Goal: Communication & Community: Participate in discussion

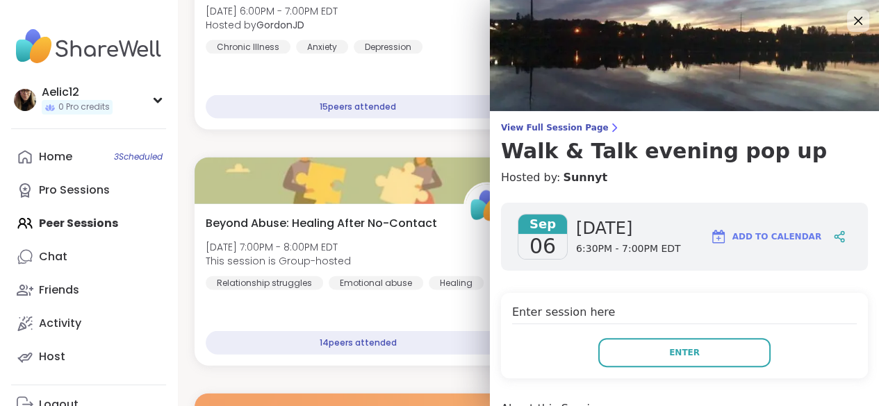
scroll to position [144, 0]
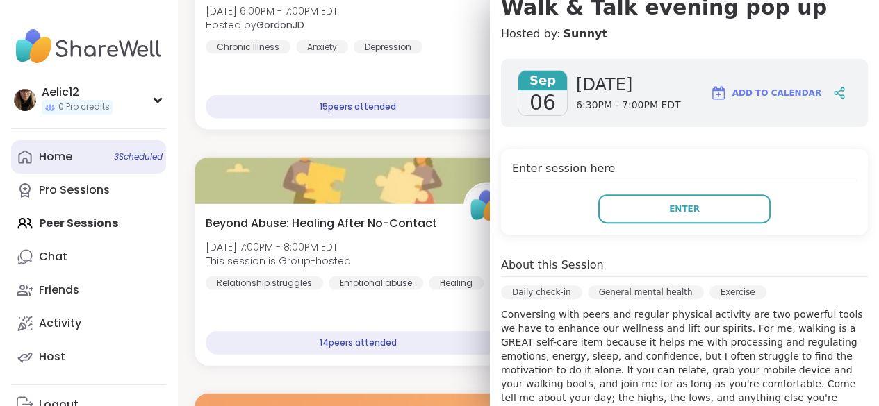
click at [143, 152] on span "3 Scheduled" at bounding box center [138, 156] width 49 height 11
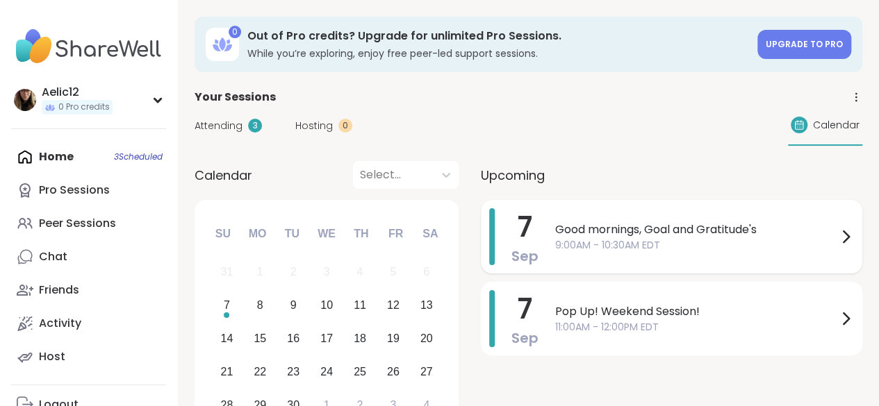
click at [541, 240] on div "[DATE] Good mornings, Goal and Gratitude's 9:00AM - 10:30AM EDT" at bounding box center [671, 237] width 381 height 74
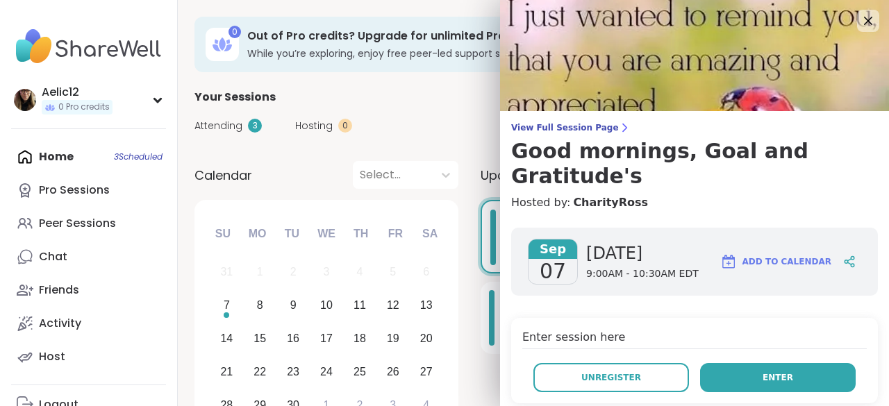
click at [794, 363] on button "Enter" at bounding box center [778, 377] width 156 height 29
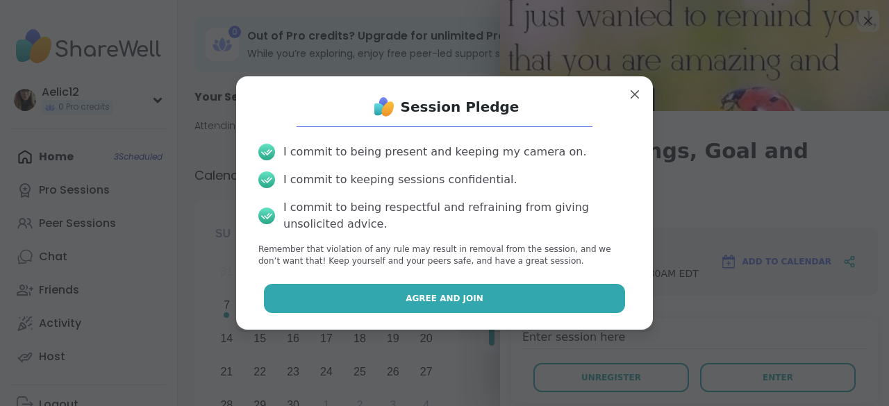
click at [588, 295] on button "Agree and Join" at bounding box center [445, 298] width 362 height 29
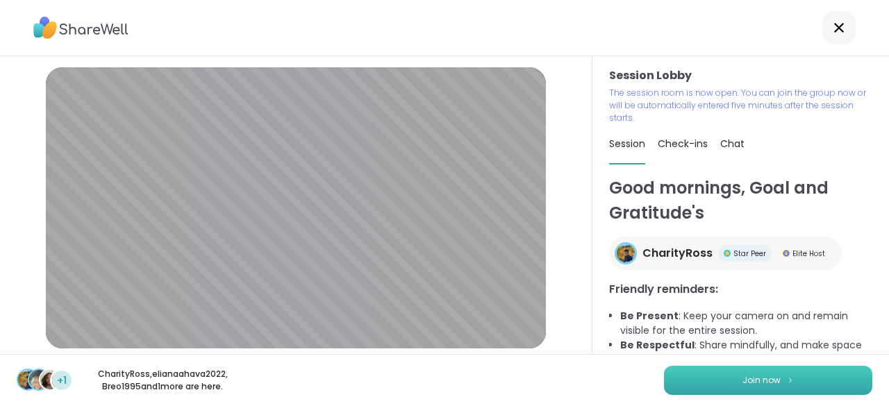
click at [804, 371] on button "Join now" at bounding box center [768, 380] width 208 height 29
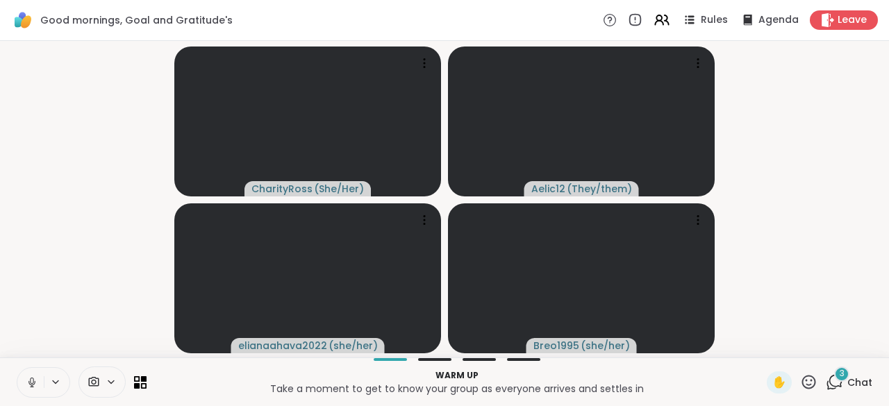
click at [23, 381] on button at bounding box center [30, 382] width 26 height 29
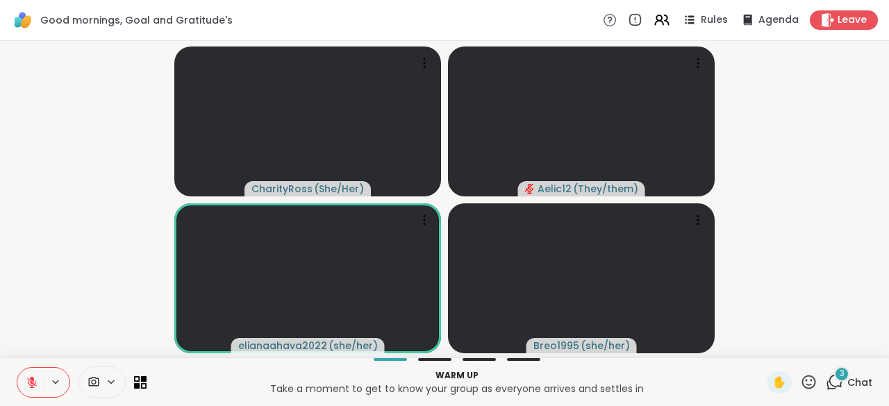
click at [23, 381] on button at bounding box center [30, 382] width 26 height 29
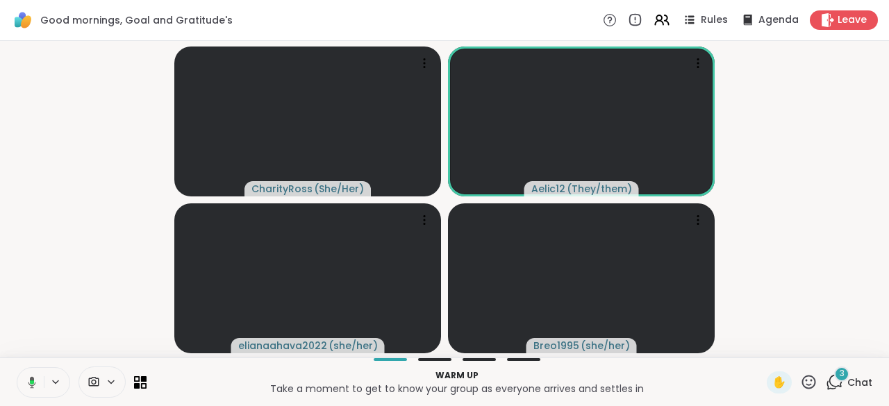
click at [24, 381] on icon at bounding box center [30, 382] width 13 height 13
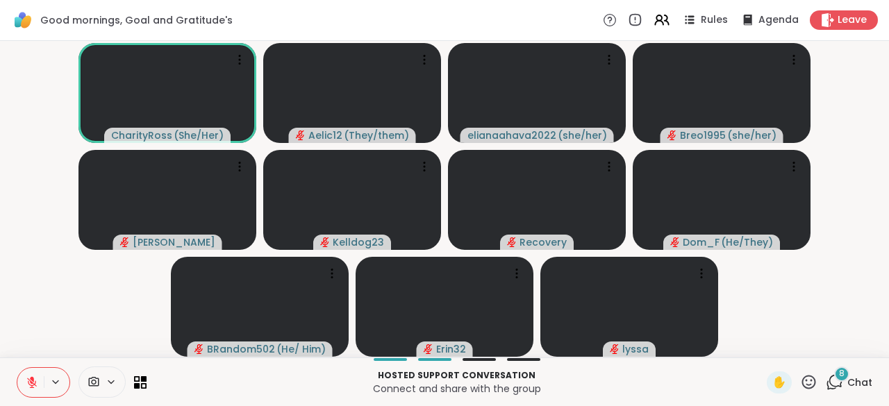
click at [23, 381] on button at bounding box center [30, 382] width 26 height 29
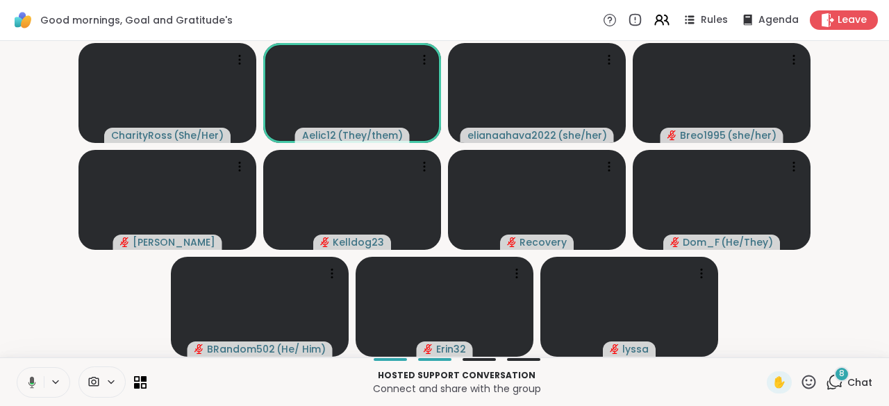
click at [24, 381] on icon at bounding box center [30, 382] width 13 height 13
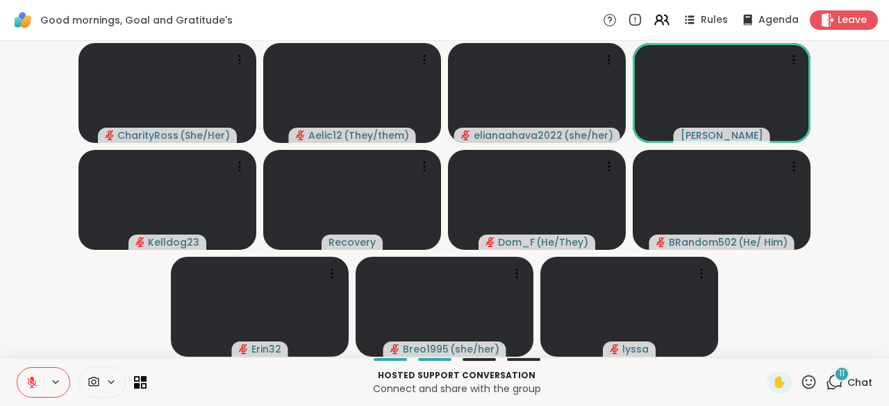
click at [39, 378] on button at bounding box center [30, 382] width 26 height 29
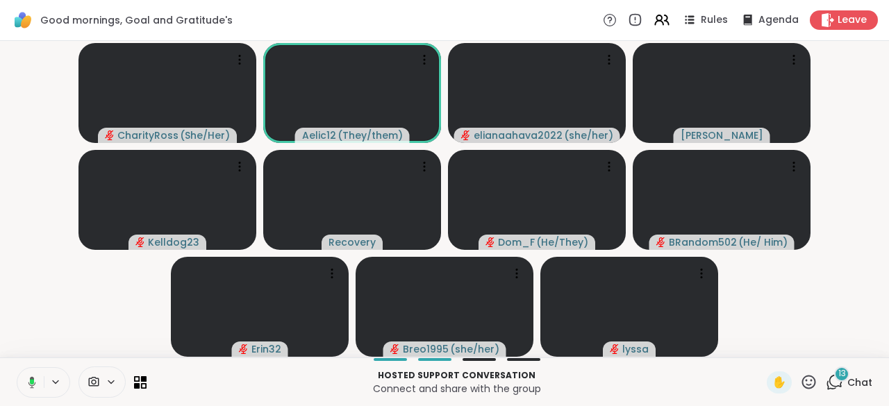
click at [39, 378] on button at bounding box center [29, 382] width 28 height 29
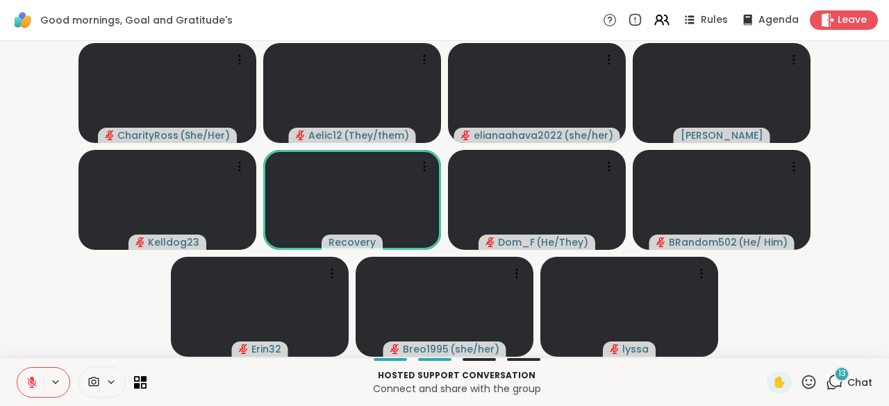
click at [38, 376] on button at bounding box center [30, 382] width 26 height 29
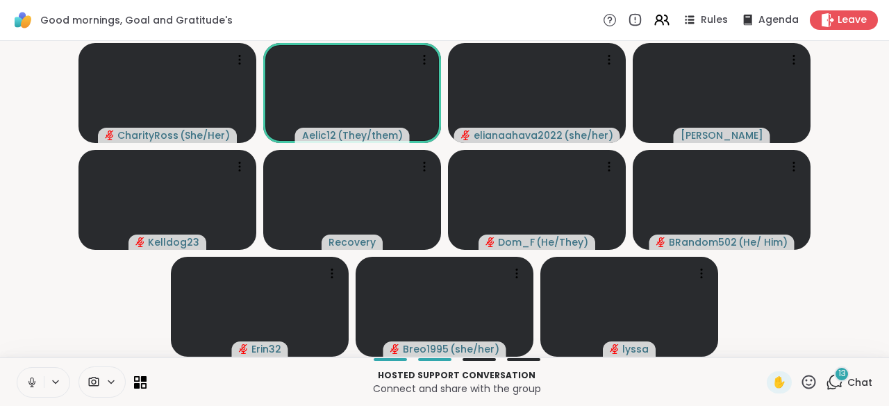
click at [38, 376] on button at bounding box center [30, 382] width 26 height 29
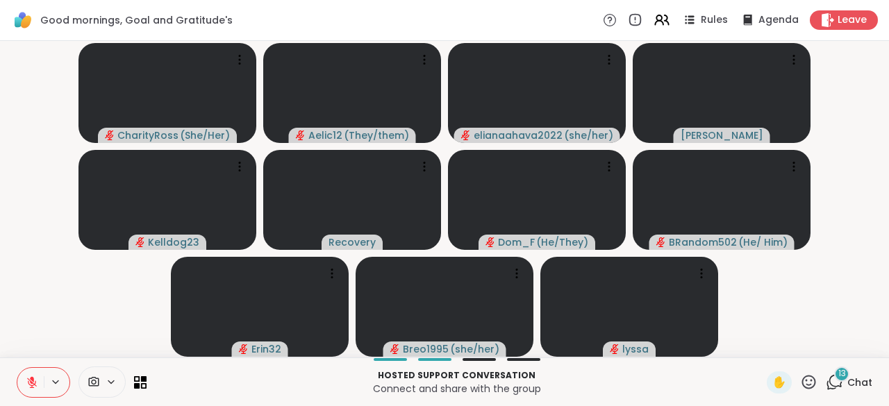
click at [38, 376] on button at bounding box center [30, 382] width 26 height 29
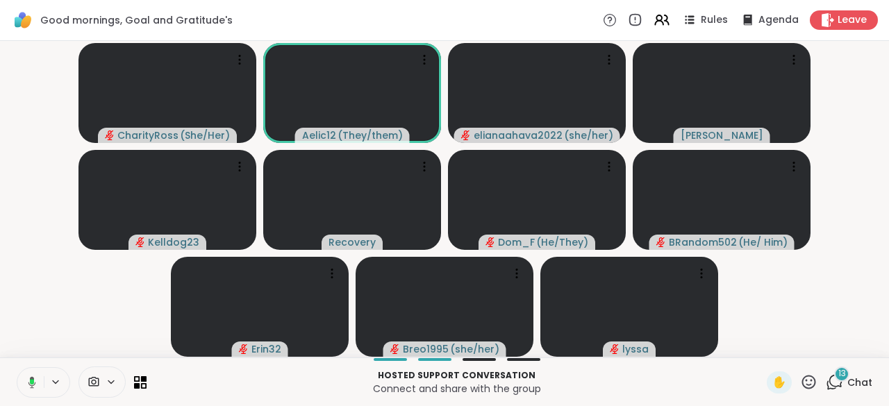
click at [38, 376] on button at bounding box center [29, 382] width 28 height 29
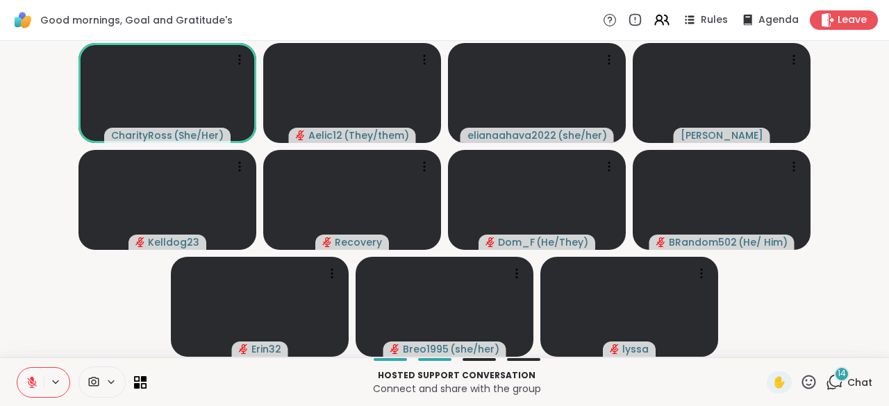
click at [847, 378] on span "Chat" at bounding box center [859, 383] width 25 height 14
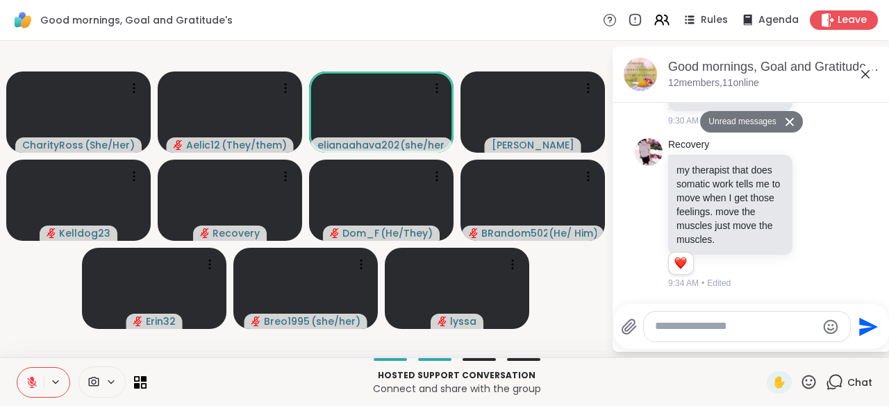
scroll to position [1813, 0]
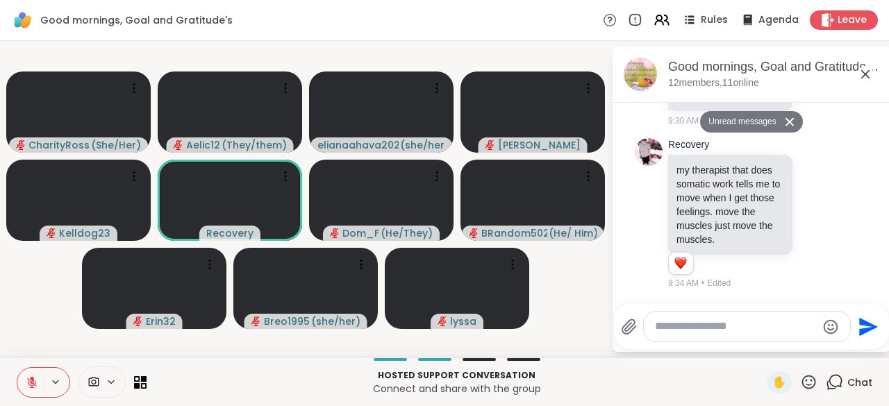
click at [29, 392] on button at bounding box center [30, 382] width 26 height 29
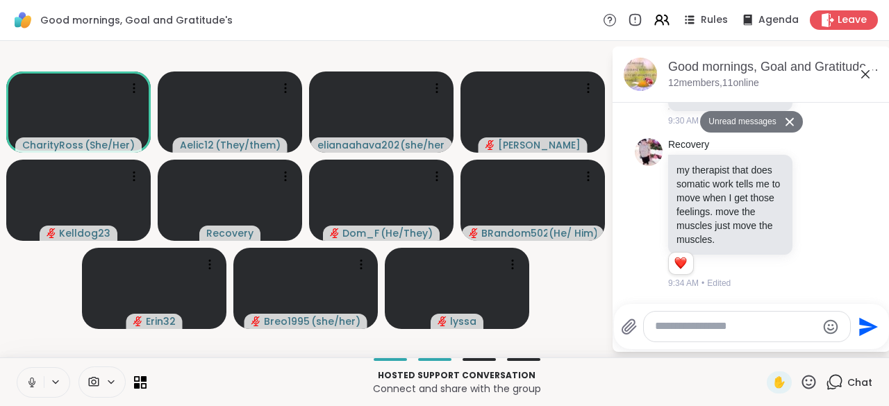
click at [33, 387] on icon at bounding box center [31, 386] width 3 height 1
click at [33, 387] on icon at bounding box center [32, 382] width 13 height 13
click at [33, 387] on icon at bounding box center [31, 386] width 3 height 1
click at [33, 387] on icon at bounding box center [32, 382] width 13 height 13
click at [33, 387] on icon at bounding box center [31, 386] width 3 height 1
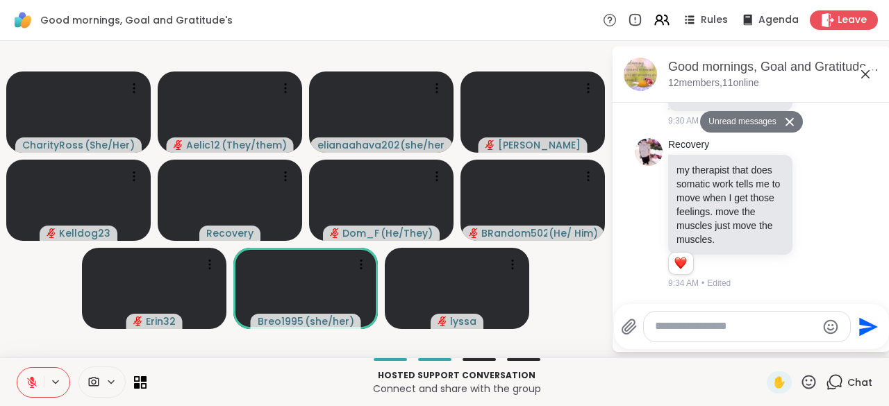
click at [33, 387] on icon at bounding box center [32, 382] width 13 height 13
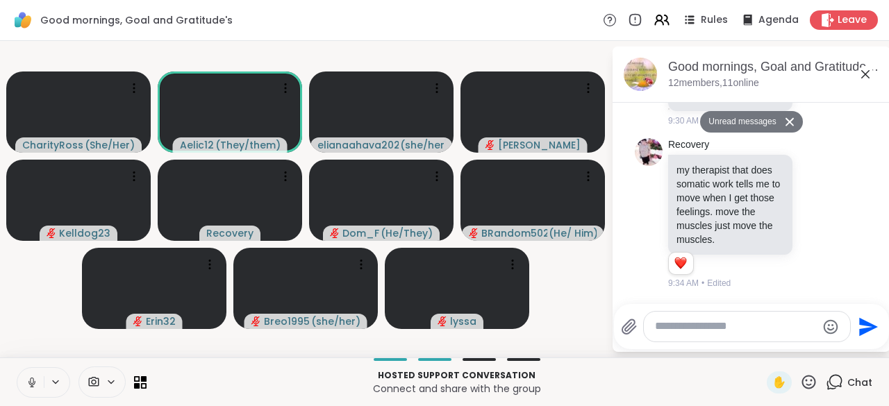
click at [33, 385] on icon at bounding box center [32, 382] width 13 height 13
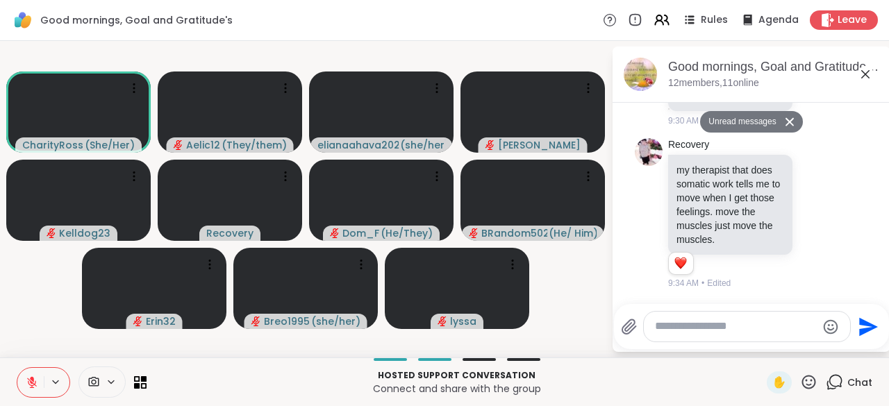
click at [33, 385] on icon at bounding box center [32, 383] width 10 height 10
click at [33, 385] on icon at bounding box center [32, 382] width 13 height 13
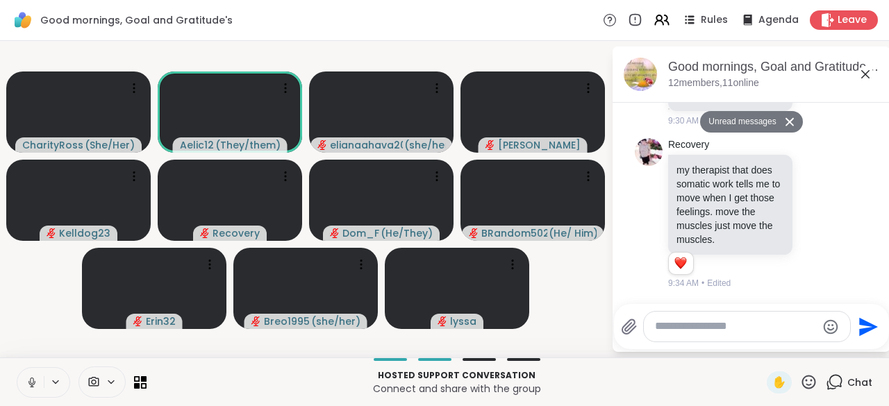
click at [33, 385] on icon at bounding box center [32, 382] width 13 height 13
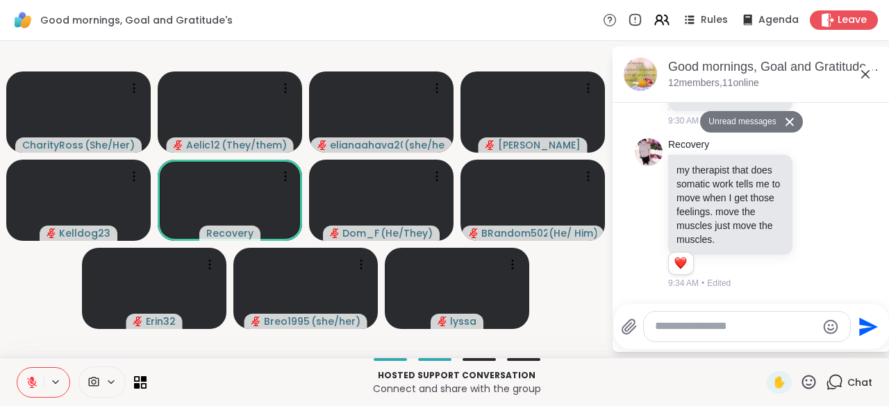
click at [33, 385] on icon at bounding box center [32, 382] width 13 height 13
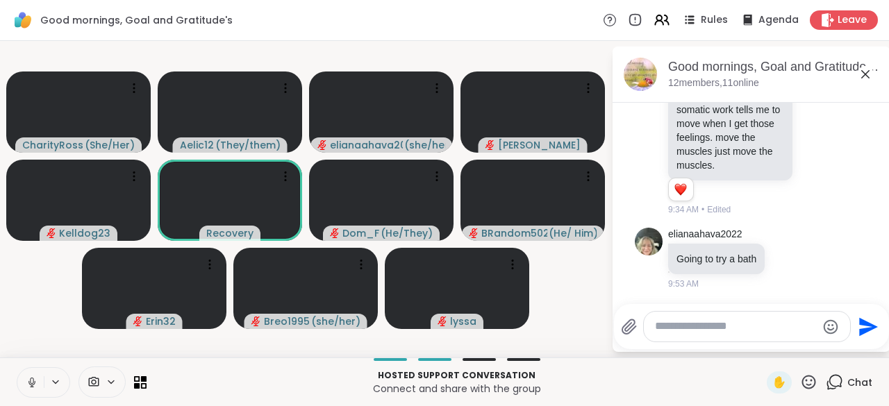
scroll to position [1854, 0]
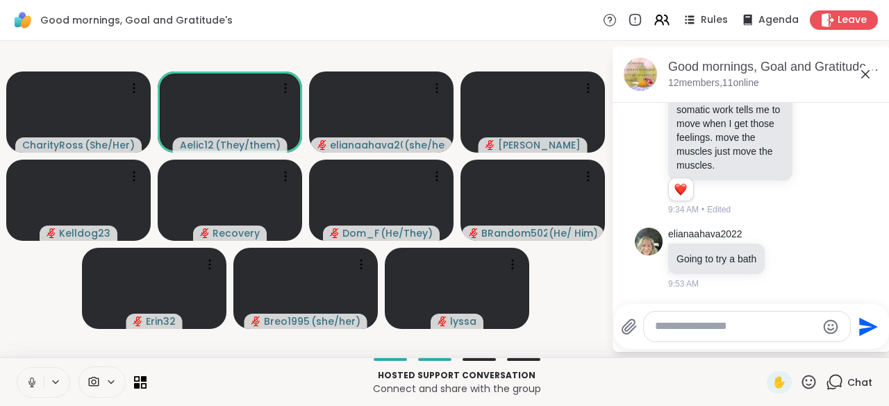
click at [33, 385] on icon at bounding box center [32, 382] width 13 height 13
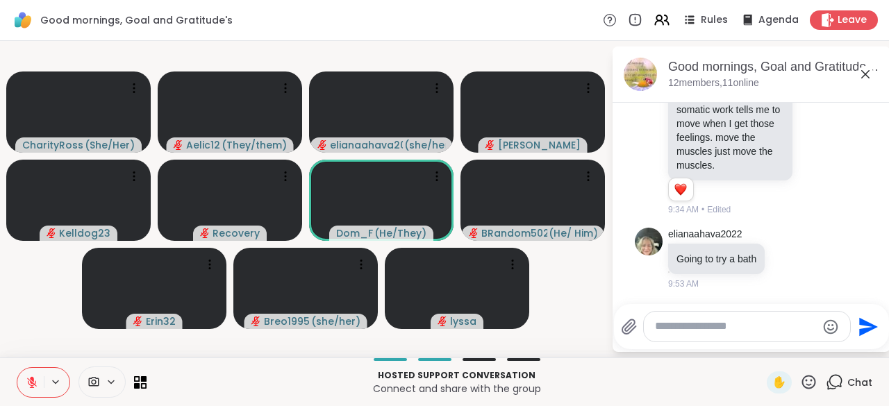
click at [33, 385] on icon at bounding box center [32, 382] width 13 height 13
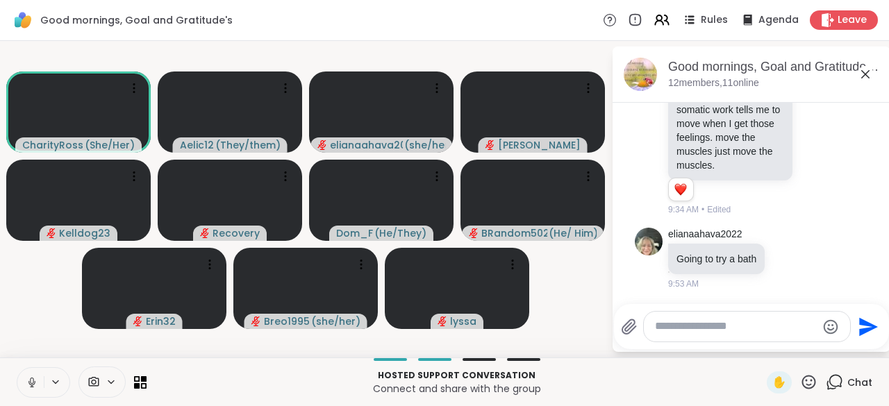
click at [33, 385] on icon at bounding box center [32, 382] width 13 height 13
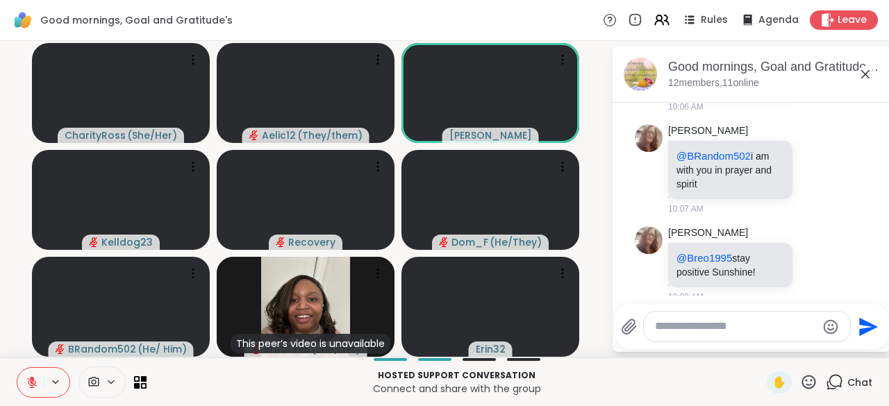
scroll to position [2598, 0]
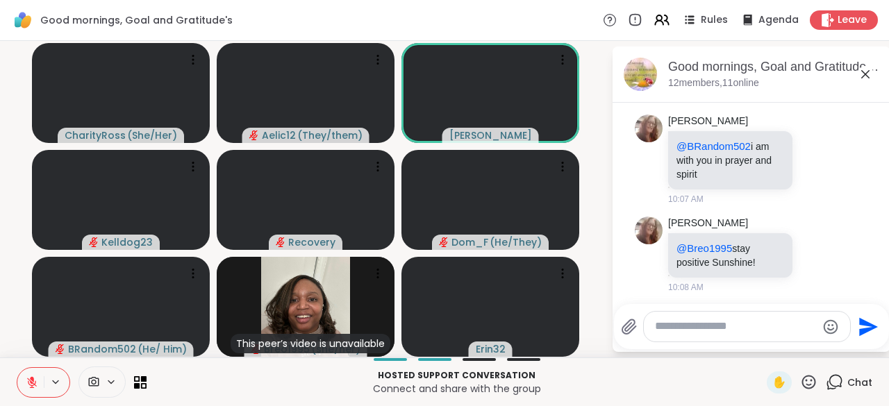
click at [815, 53] on icon at bounding box center [817, 52] width 4 height 1
click at [811, 35] on div "Select Reaction: Heart" at bounding box center [817, 28] width 13 height 13
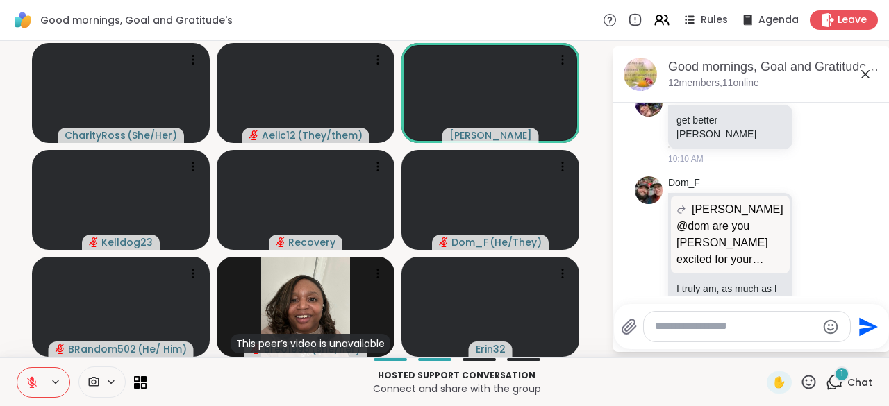
scroll to position [3609, 0]
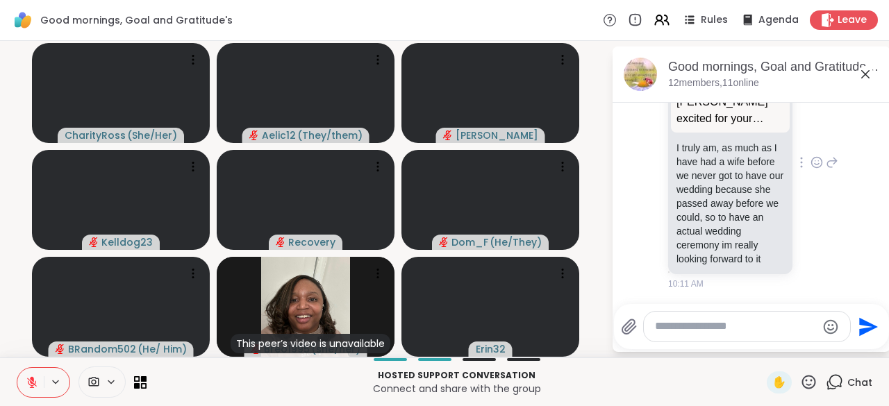
click at [811, 157] on icon at bounding box center [817, 163] width 13 height 14
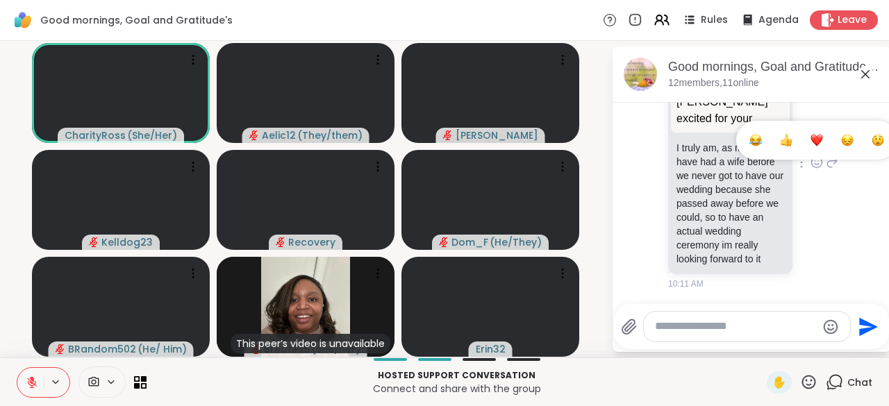
click at [811, 134] on div "Select Reaction: Heart" at bounding box center [817, 140] width 13 height 13
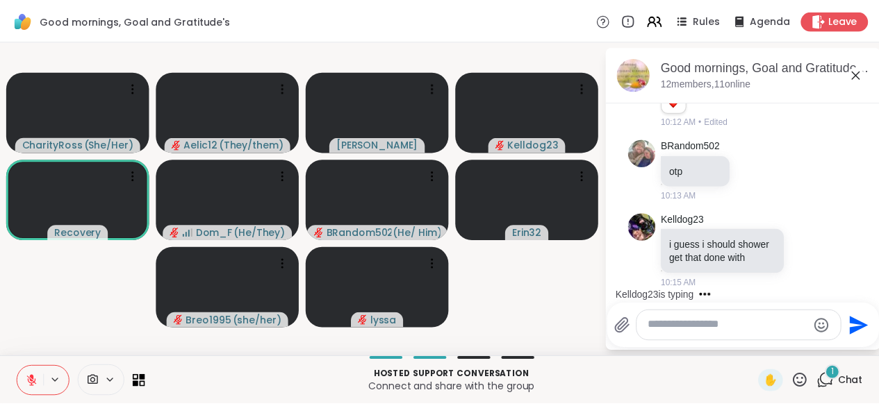
scroll to position [3824, 0]
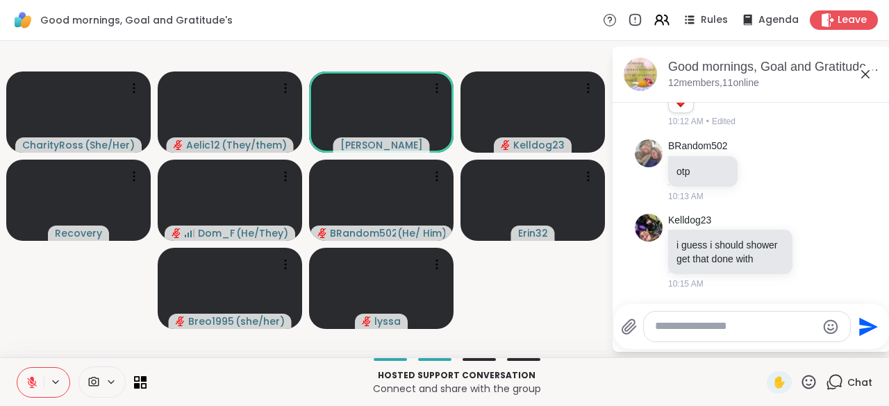
click at [34, 384] on icon at bounding box center [32, 382] width 13 height 13
click at [34, 384] on icon at bounding box center [30, 382] width 13 height 13
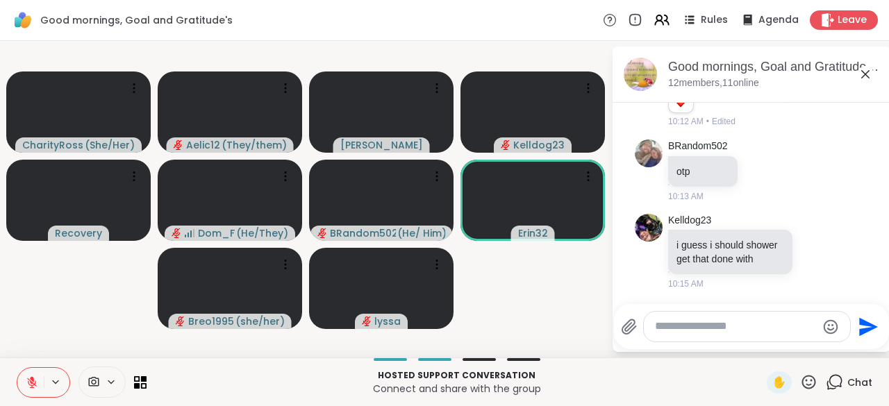
click at [34, 384] on icon at bounding box center [32, 382] width 13 height 13
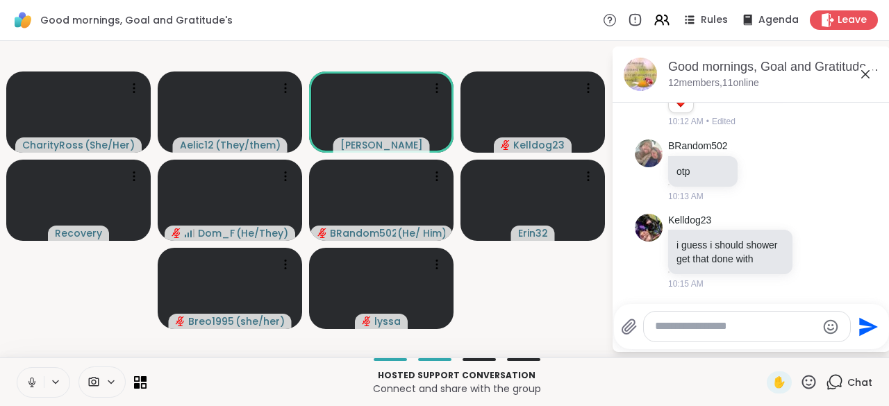
click at [34, 384] on icon at bounding box center [31, 383] width 7 height 4
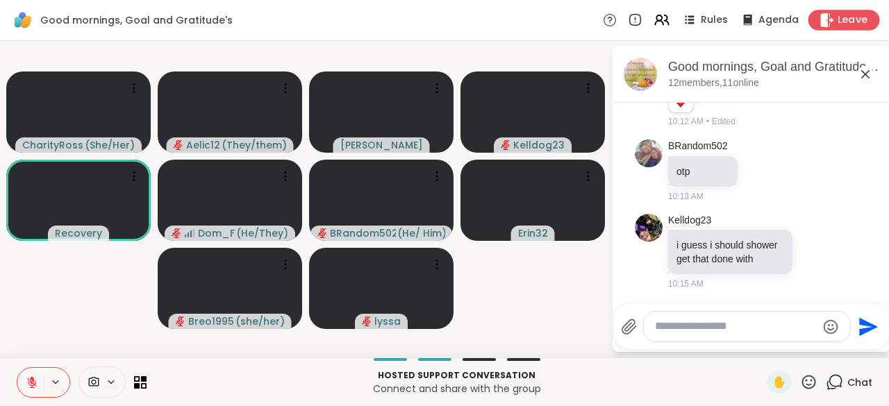
click at [838, 20] on span "Leave" at bounding box center [853, 20] width 31 height 15
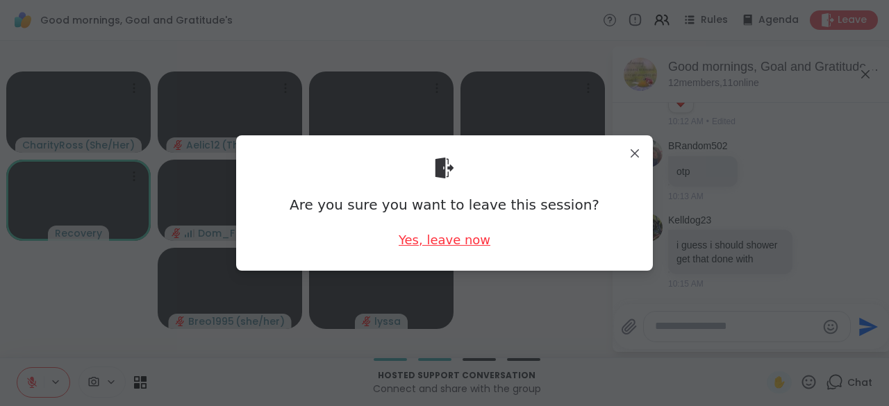
click at [456, 235] on div "Yes, leave now" at bounding box center [445, 239] width 92 height 17
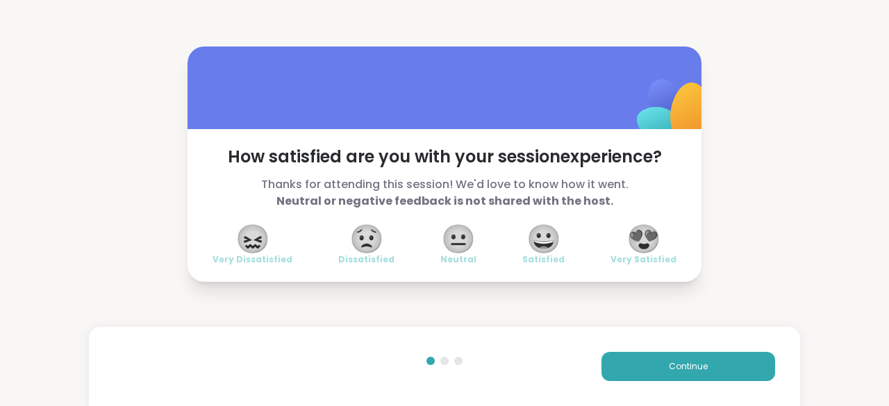
click at [639, 241] on span "😍" at bounding box center [643, 238] width 35 height 25
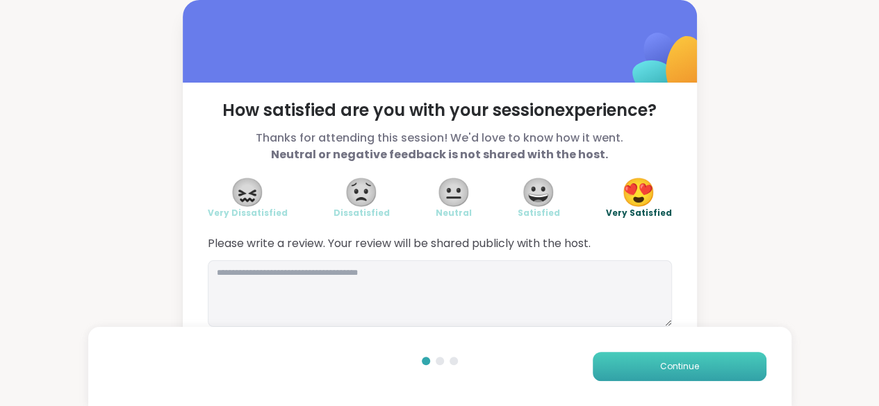
click at [643, 362] on button "Continue" at bounding box center [679, 366] width 174 height 29
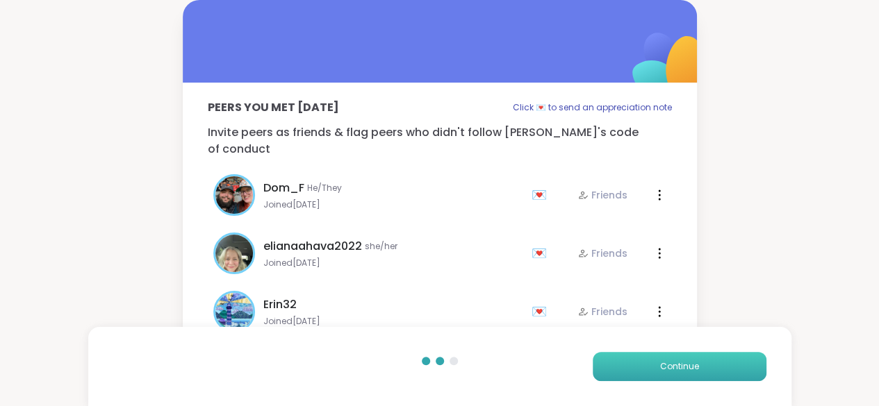
click at [643, 362] on button "Continue" at bounding box center [679, 366] width 174 height 29
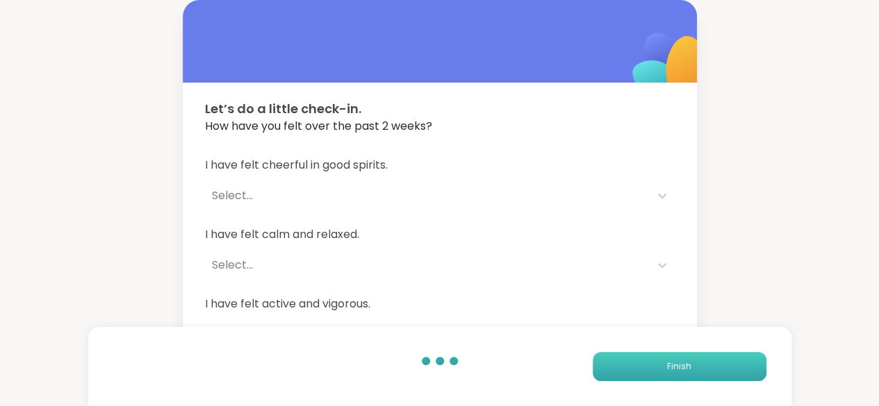
click at [643, 362] on button "Finish" at bounding box center [679, 366] width 174 height 29
